Goal: Transaction & Acquisition: Obtain resource

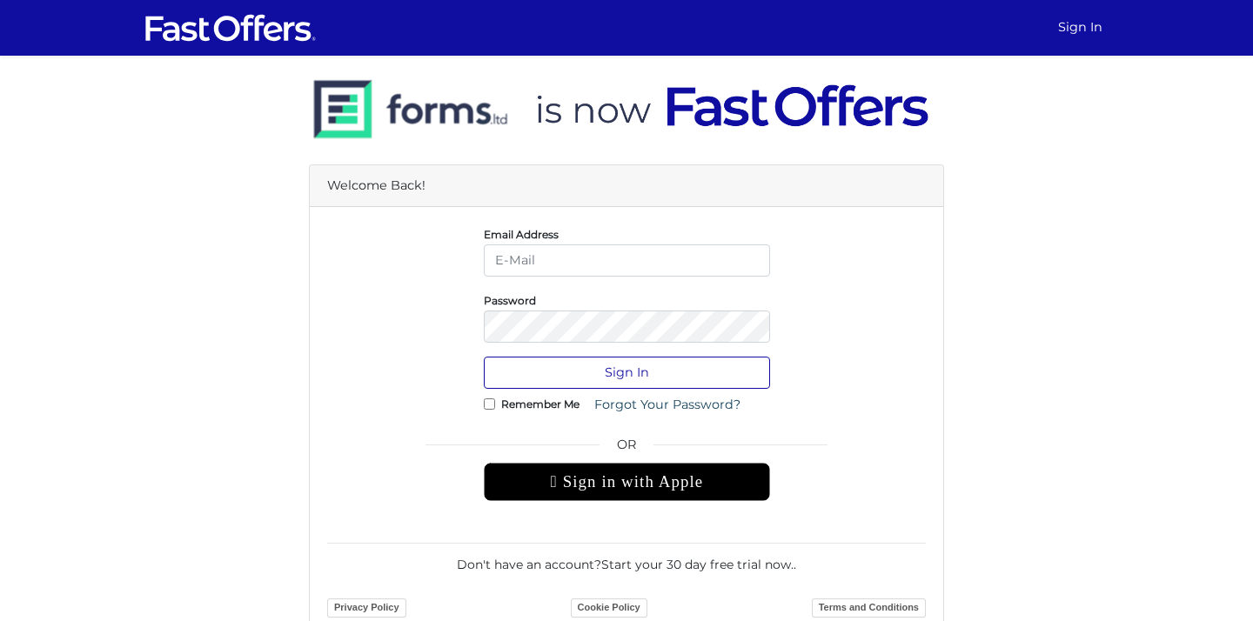
type input "[PERSON_NAME][EMAIL_ADDRESS][DOMAIN_NAME]"
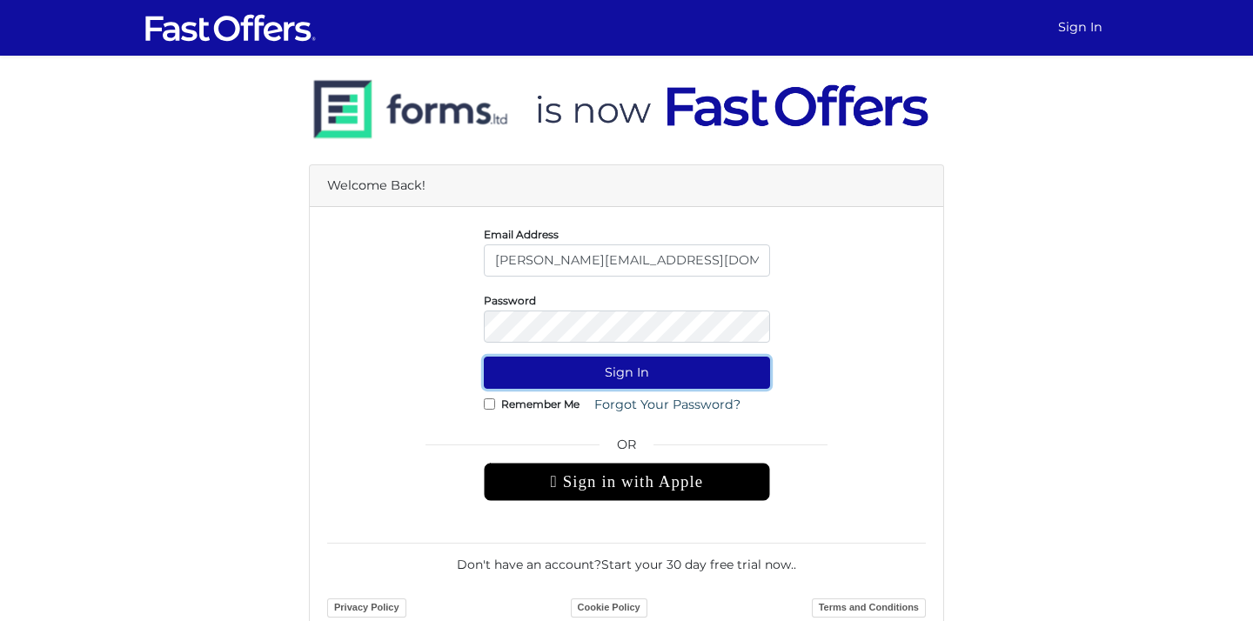
click at [558, 375] on button "Sign In" at bounding box center [627, 373] width 286 height 32
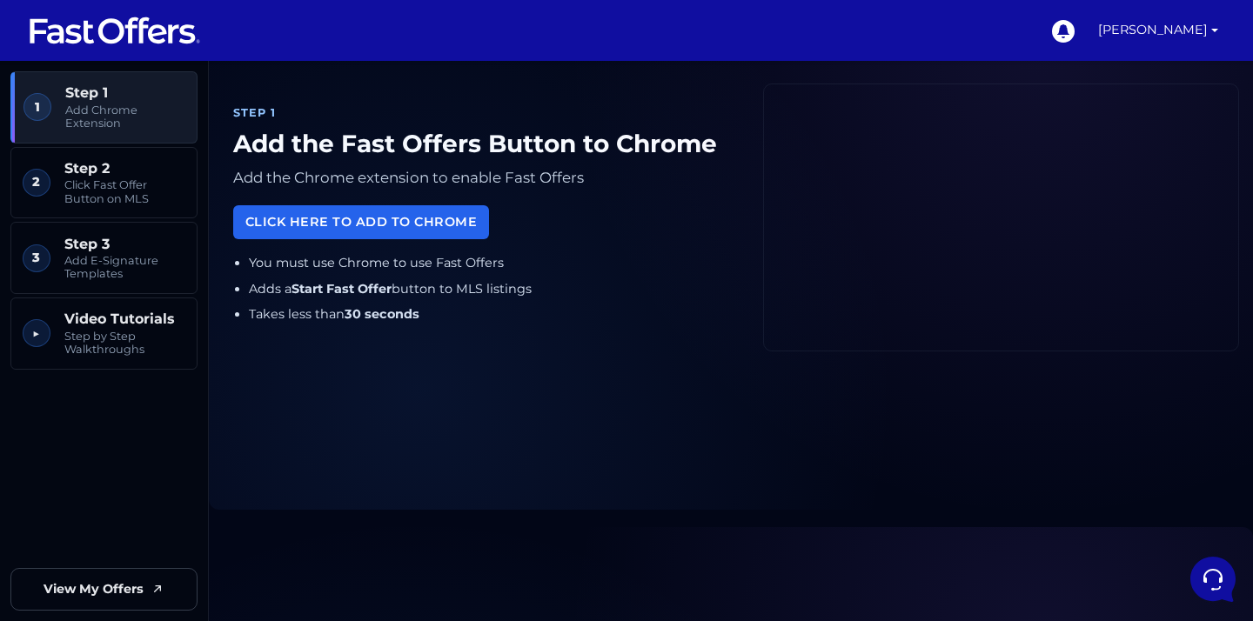
scroll to position [193, 0]
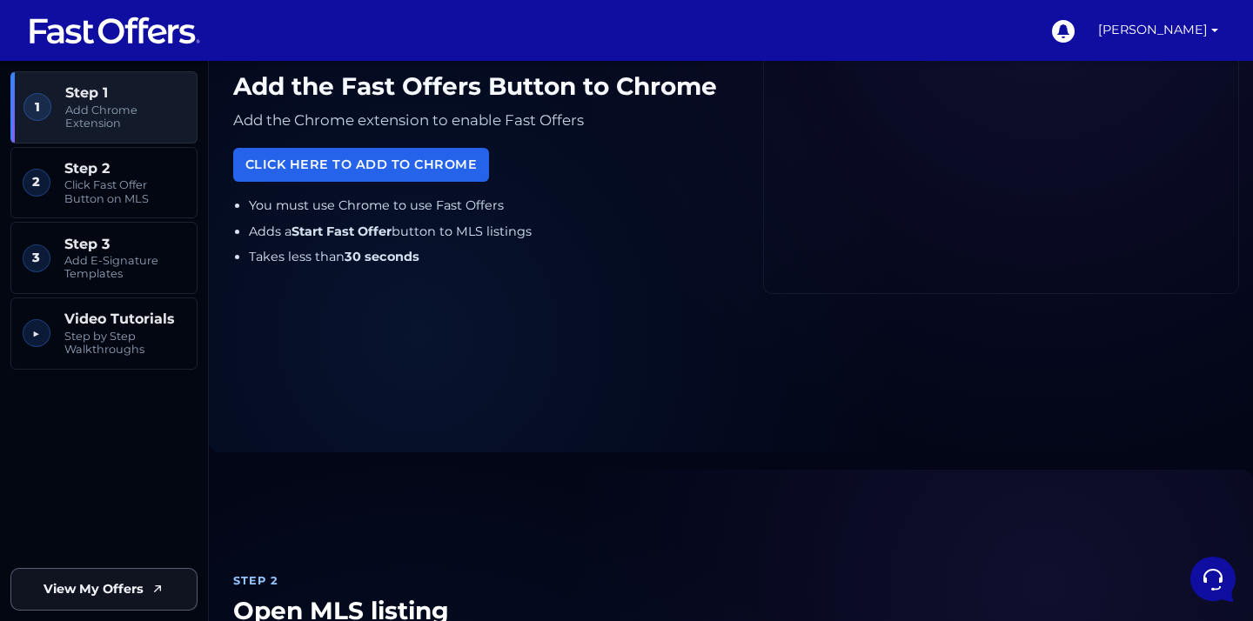
click at [96, 584] on span "View My Offers" at bounding box center [94, 590] width 100 height 20
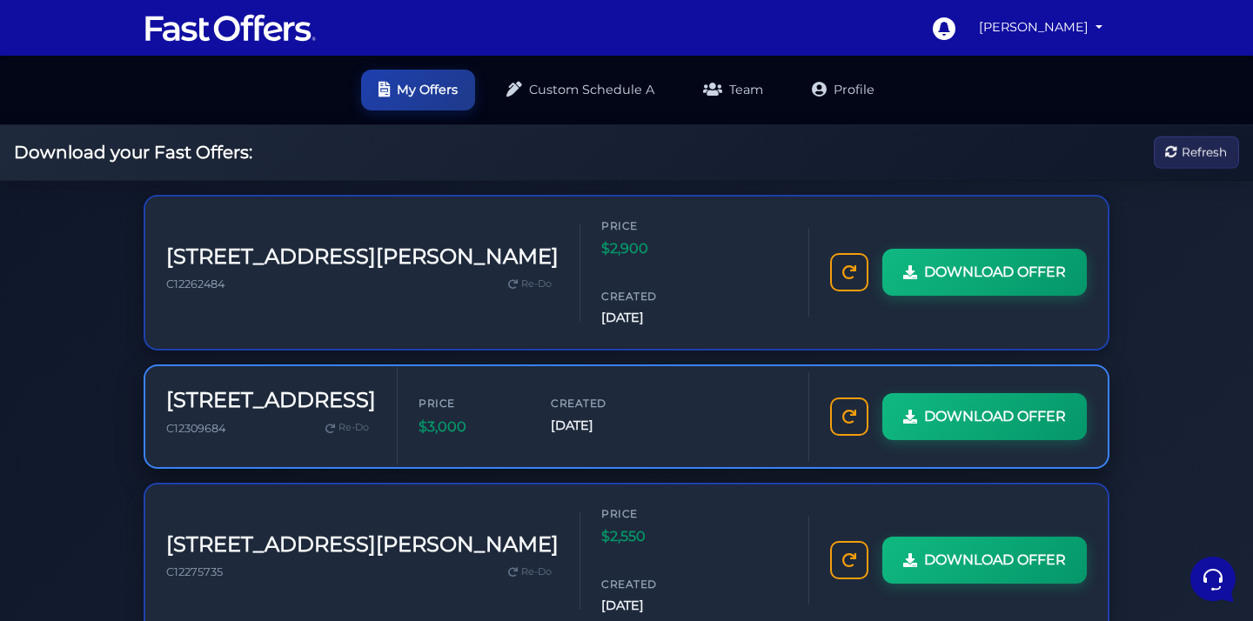
scroll to position [844, 0]
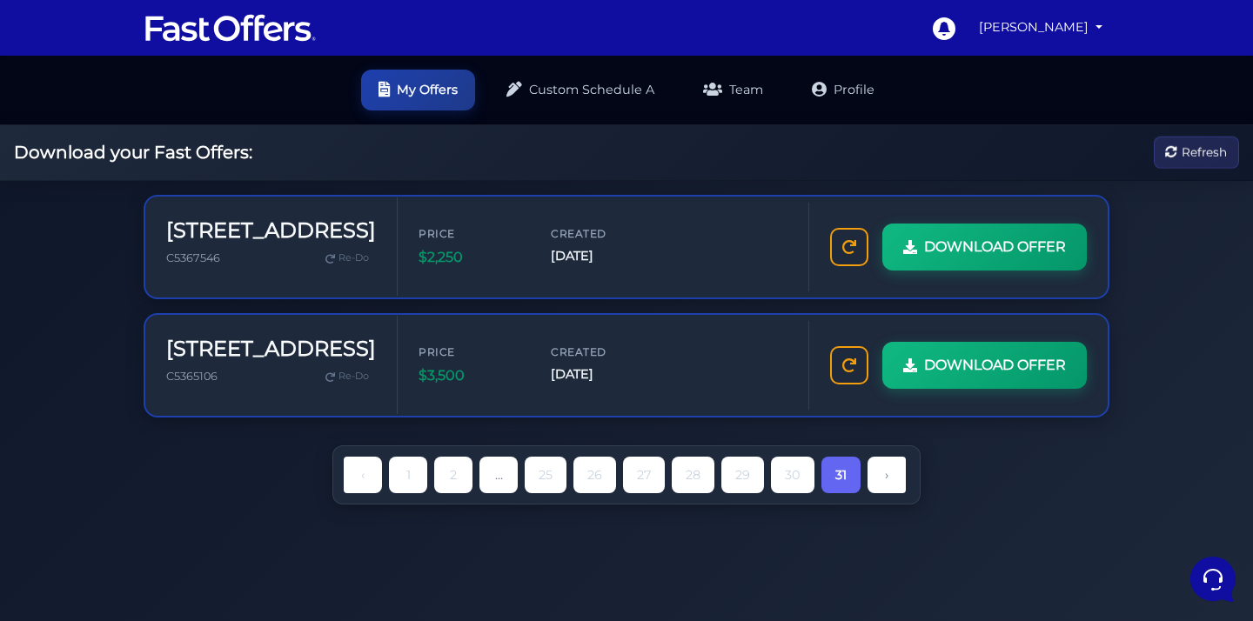
click at [891, 494] on li "›" at bounding box center [886, 475] width 45 height 37
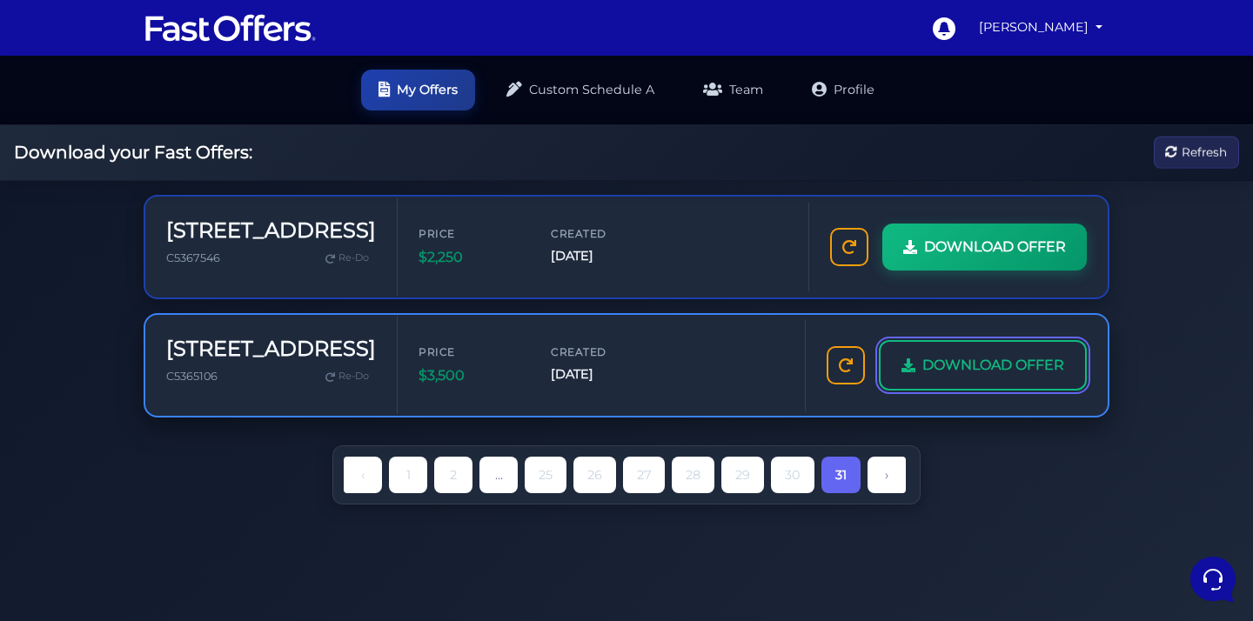
click at [962, 377] on span "DOWNLOAD OFFER" at bounding box center [994, 365] width 142 height 23
